Goal: Navigation & Orientation: Go to known website

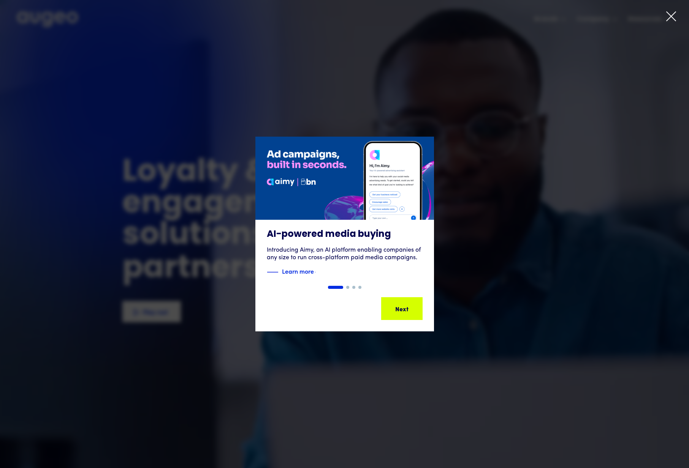
click at [667, 17] on icon at bounding box center [670, 16] width 11 height 11
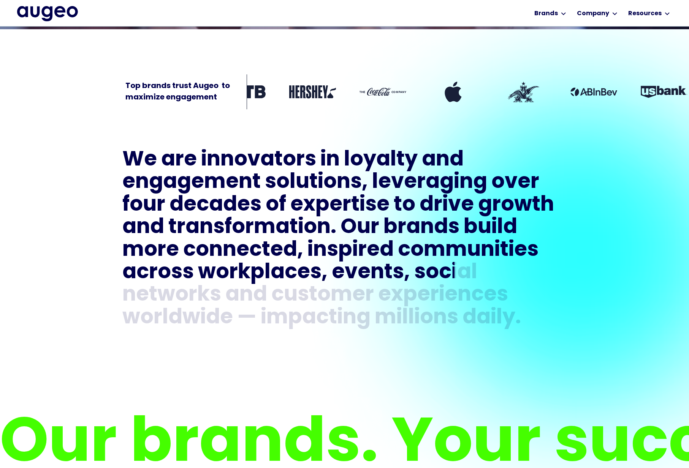
scroll to position [417, 0]
